Goal: Task Accomplishment & Management: Complete application form

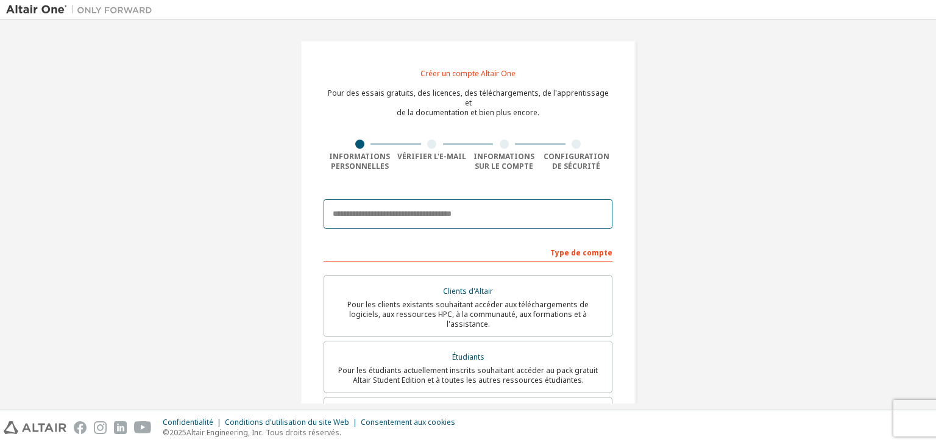
click at [439, 199] on input "email" at bounding box center [467, 213] width 289 height 29
type input "**********"
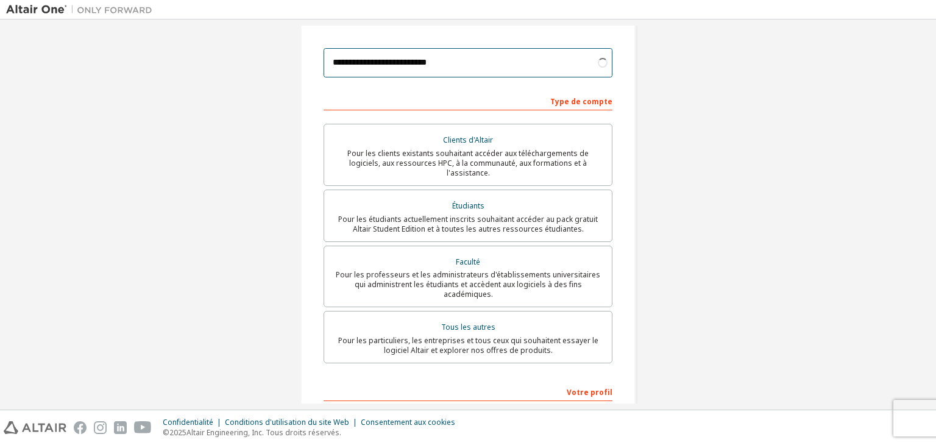
scroll to position [151, 0]
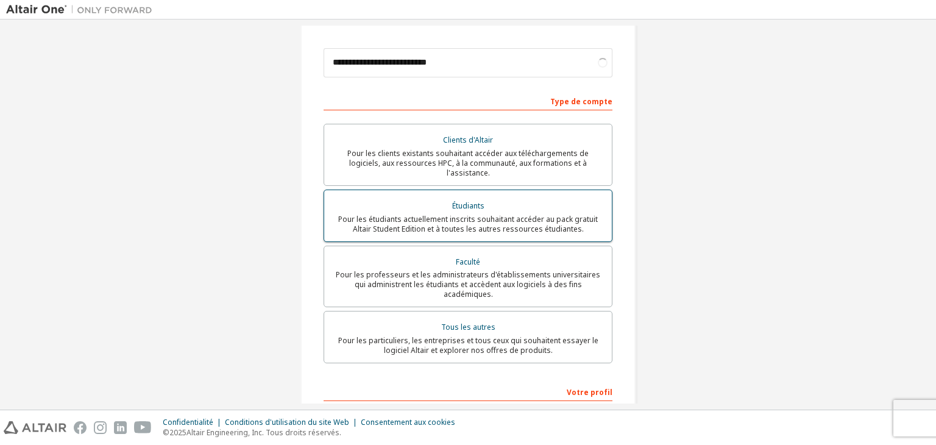
click at [541, 214] on font "Pour les étudiants actuellement inscrits souhaitant accéder au pack gratuit Alt…" at bounding box center [468, 224] width 260 height 20
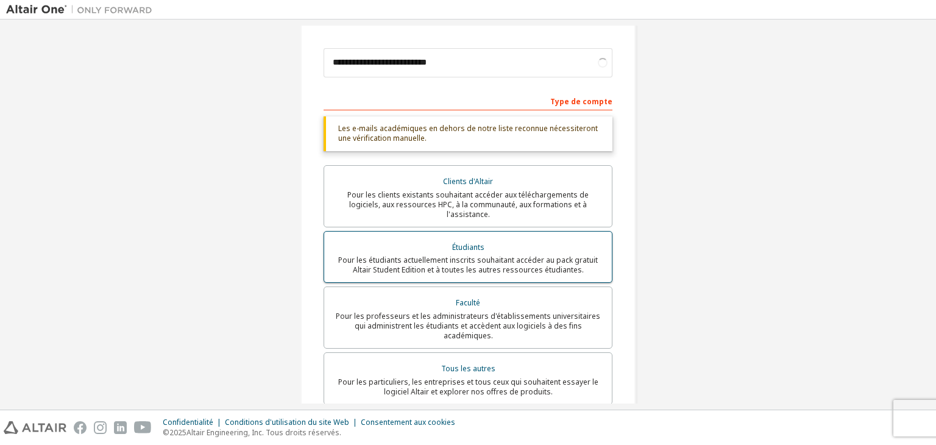
click at [541, 209] on div "Clients d'Altair Pour les clients existants souhaitant accéder aux téléchargeme…" at bounding box center [467, 286] width 289 height 243
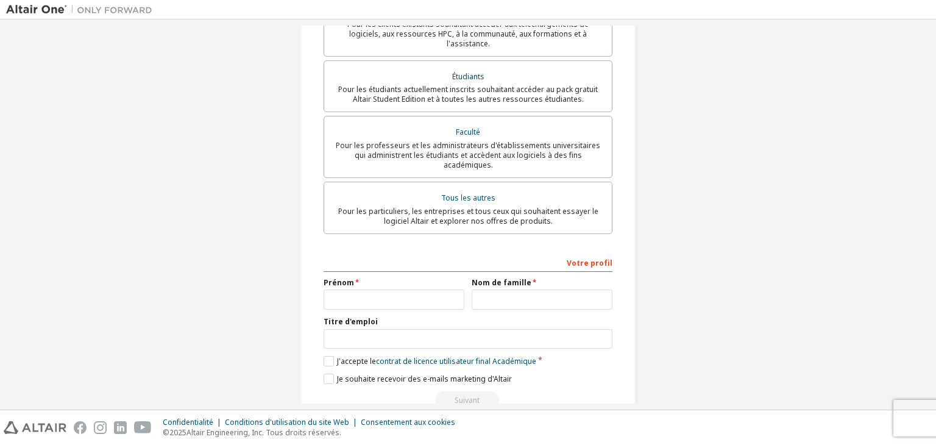
scroll to position [324, 0]
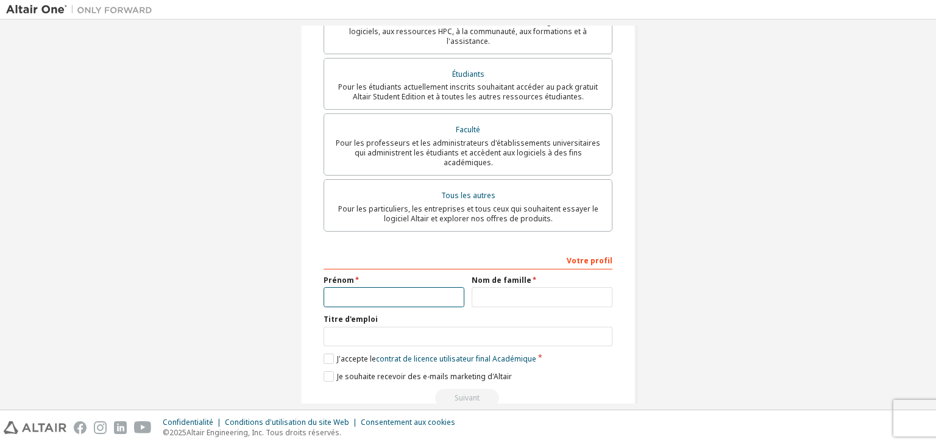
click at [375, 287] on input "text" at bounding box center [393, 297] width 141 height 20
type input "*******"
click at [514, 287] on input "text" at bounding box center [541, 297] width 141 height 20
type input "****"
click at [326, 353] on label "J'accepte le contrat de licence utilisateur final Académique" at bounding box center [429, 358] width 213 height 10
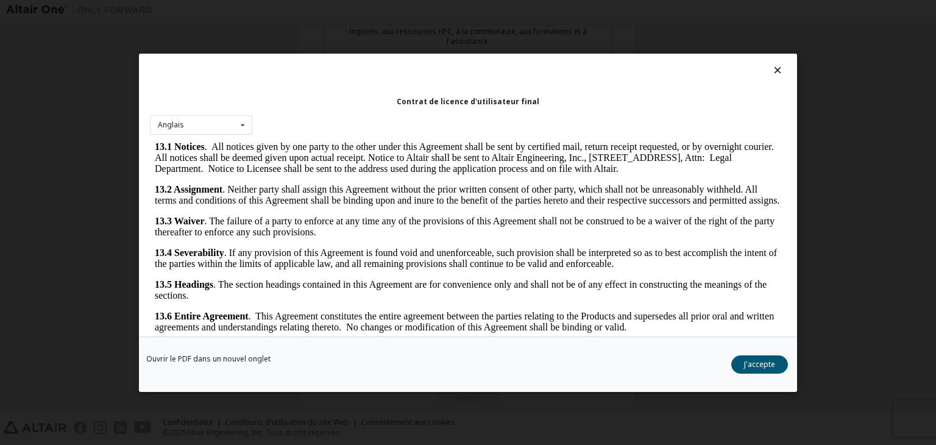
scroll to position [2035, 0]
click at [765, 364] on font "J'accepte" at bounding box center [759, 364] width 31 height 10
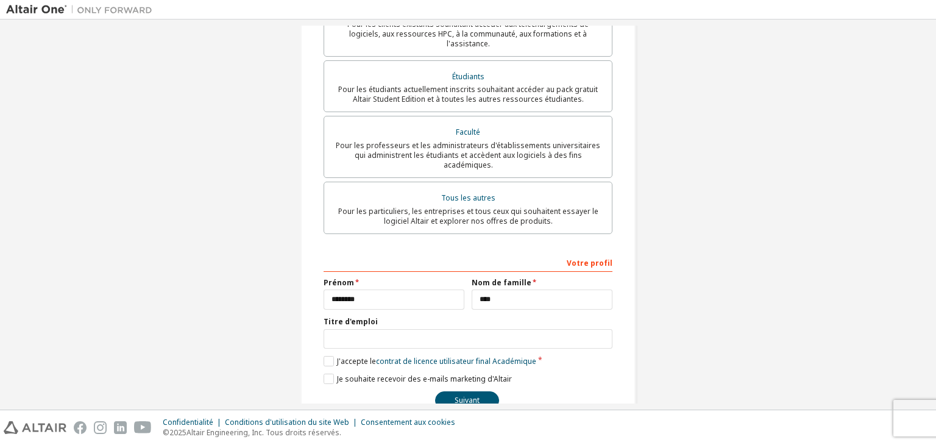
scroll to position [324, 0]
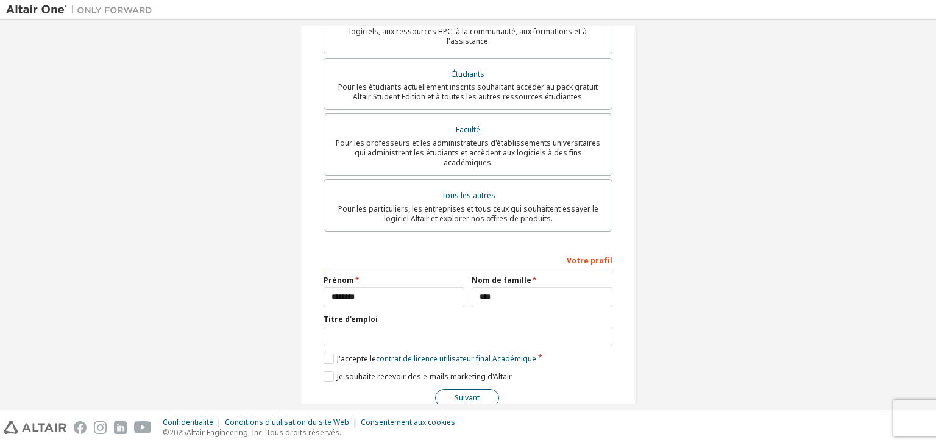
click at [456, 392] on font "Suivant" at bounding box center [466, 397] width 25 height 10
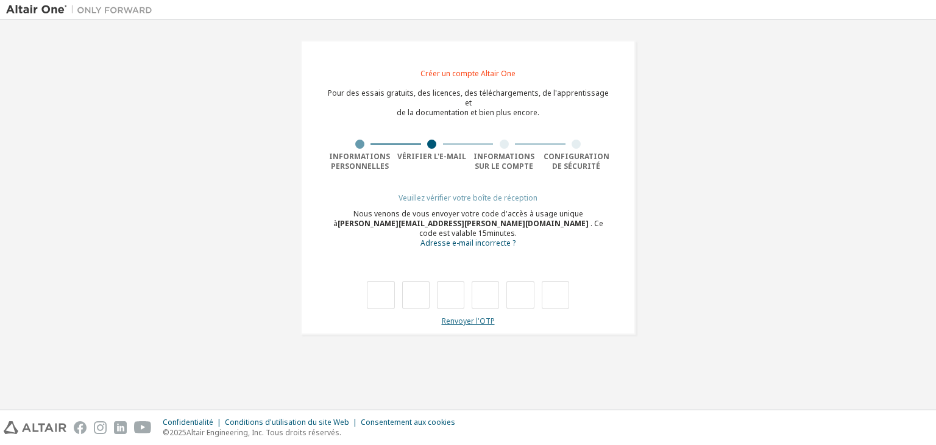
click at [463, 316] on font "Renvoyer l'OTP" at bounding box center [468, 321] width 53 height 10
